Goal: Information Seeking & Learning: Learn about a topic

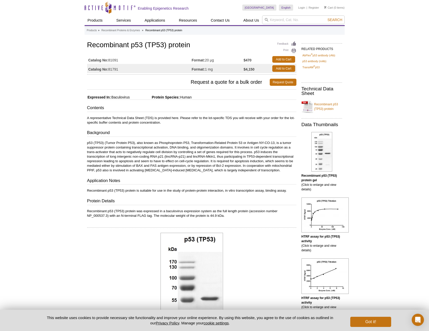
drag, startPoint x: 109, startPoint y: 68, endPoint x: 119, endPoint y: 69, distance: 9.9
click at [119, 69] on td "Catalog No: 81791" at bounding box center [139, 68] width 105 height 9
copy td "81791"
drag, startPoint x: 88, startPoint y: 44, endPoint x: 194, endPoint y: 45, distance: 105.7
click at [194, 45] on h1 "Recombinant p53 (TP53) protein" at bounding box center [191, 45] width 209 height 9
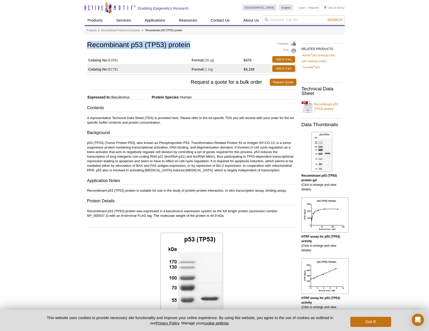
copy h1 "Recombinant p53 (TP53) protein"
click at [89, 79] on span "Request a quote for a bulk order" at bounding box center [178, 82] width 183 height 7
drag, startPoint x: 89, startPoint y: 69, endPoint x: 121, endPoint y: 68, distance: 31.2
click at [121, 68] on td "Catalog No: 81791" at bounding box center [139, 68] width 105 height 9
copy td "Catalog No: 81791"
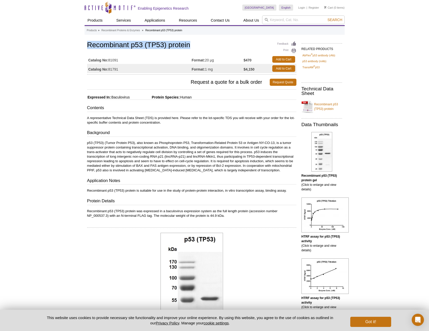
drag, startPoint x: 88, startPoint y: 43, endPoint x: 193, endPoint y: 47, distance: 105.2
click at [193, 47] on h1 "Recombinant p53 (TP53) protein" at bounding box center [191, 45] width 209 height 9
copy h1 "Recombinant p53 (TP53) protein"
click at [337, 106] on link "Recombinant p53 (TP53) protein" at bounding box center [321, 106] width 41 height 15
